Goal: Task Accomplishment & Management: Manage account settings

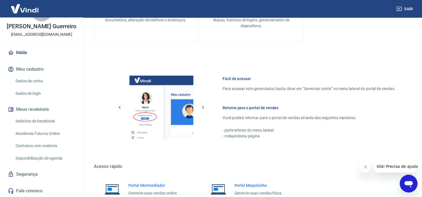
scroll to position [264, 0]
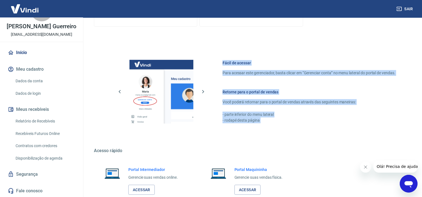
drag, startPoint x: 84, startPoint y: 154, endPoint x: 83, endPoint y: 150, distance: 3.6
click at [83, 151] on div "G [PERSON_NAME] Guerreiro [EMAIL_ADDRESS][DOMAIN_NAME] Início Meu cadastro Dado…" at bounding box center [41, 108] width 83 height 180
click at [94, 99] on div "Fácil de acessar Para acessar este gerenciador, basta clicar em “Gerenciar cont…" at bounding box center [251, 90] width 315 height 93
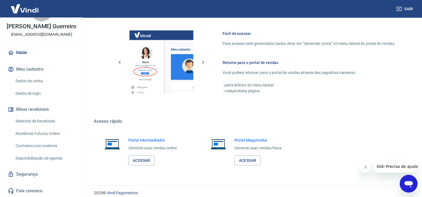
scroll to position [298, 0]
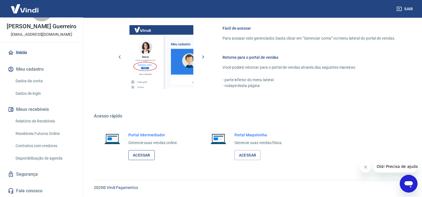
click at [142, 155] on link "Acessar" at bounding box center [141, 155] width 26 height 10
click at [24, 80] on link "Dados da conta" at bounding box center [44, 81] width 63 height 11
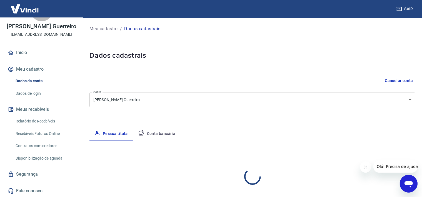
select select "PA"
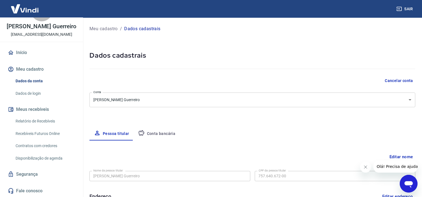
click at [156, 134] on button "Conta bancária" at bounding box center [157, 133] width 46 height 13
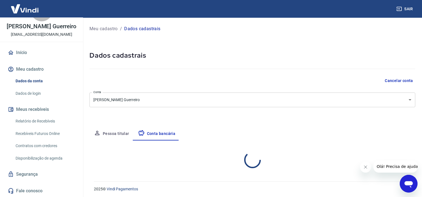
select select "1"
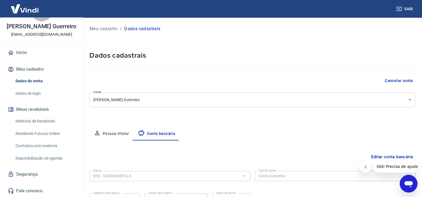
click at [188, 39] on div "Meu cadastro / Dados cadastrais Dados cadastrais Cancelar conta Conta Gabriela …" at bounding box center [252, 123] width 339 height 211
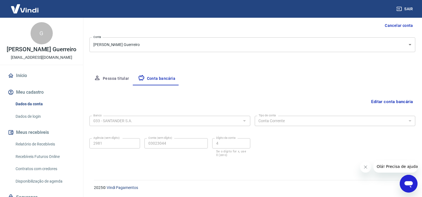
click at [31, 150] on link "Relatório de Recebíveis" at bounding box center [44, 144] width 63 height 11
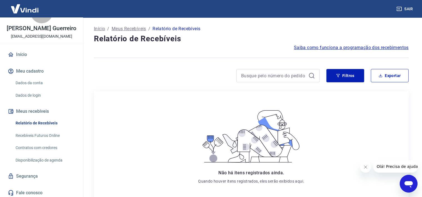
scroll to position [29, 0]
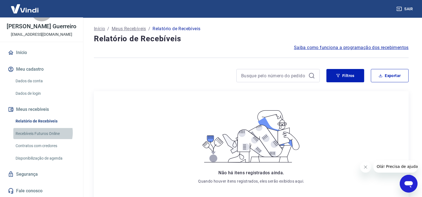
click at [39, 133] on link "Recebíveis Futuros Online" at bounding box center [44, 133] width 63 height 11
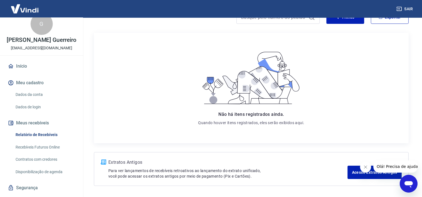
scroll to position [0, 0]
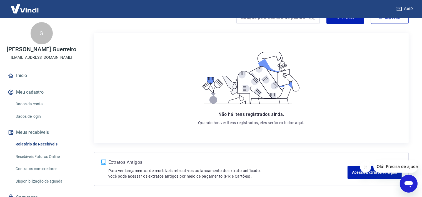
click at [28, 136] on button "Meus recebíveis" at bounding box center [42, 133] width 70 height 12
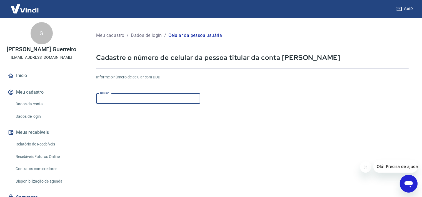
click at [148, 98] on input "Celular" at bounding box center [148, 99] width 104 height 10
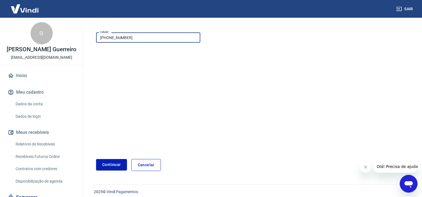
scroll to position [65, 0]
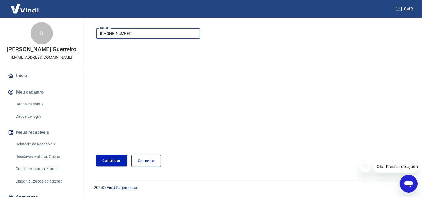
type input "[PHONE_NUMBER]"
click at [106, 165] on button "Continuar" at bounding box center [111, 160] width 31 height 11
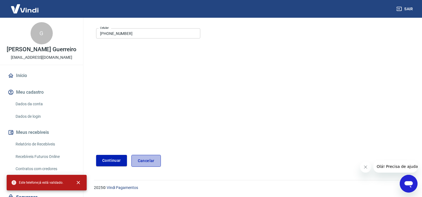
click at [142, 161] on link "Cancelar" at bounding box center [145, 161] width 29 height 12
